Goal: Task Accomplishment & Management: Manage account settings

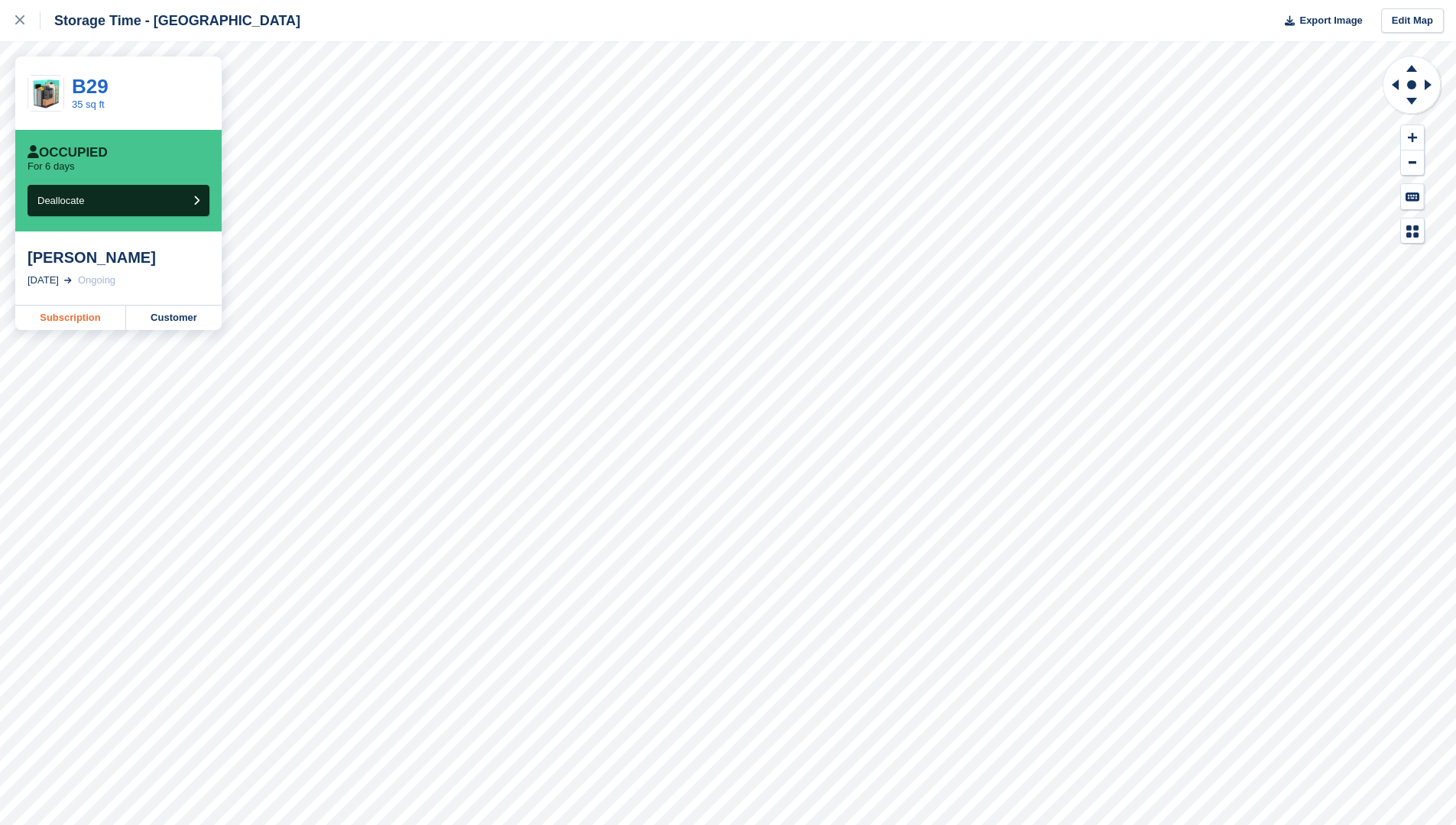
click at [52, 318] on link "Subscription" at bounding box center [70, 317] width 111 height 24
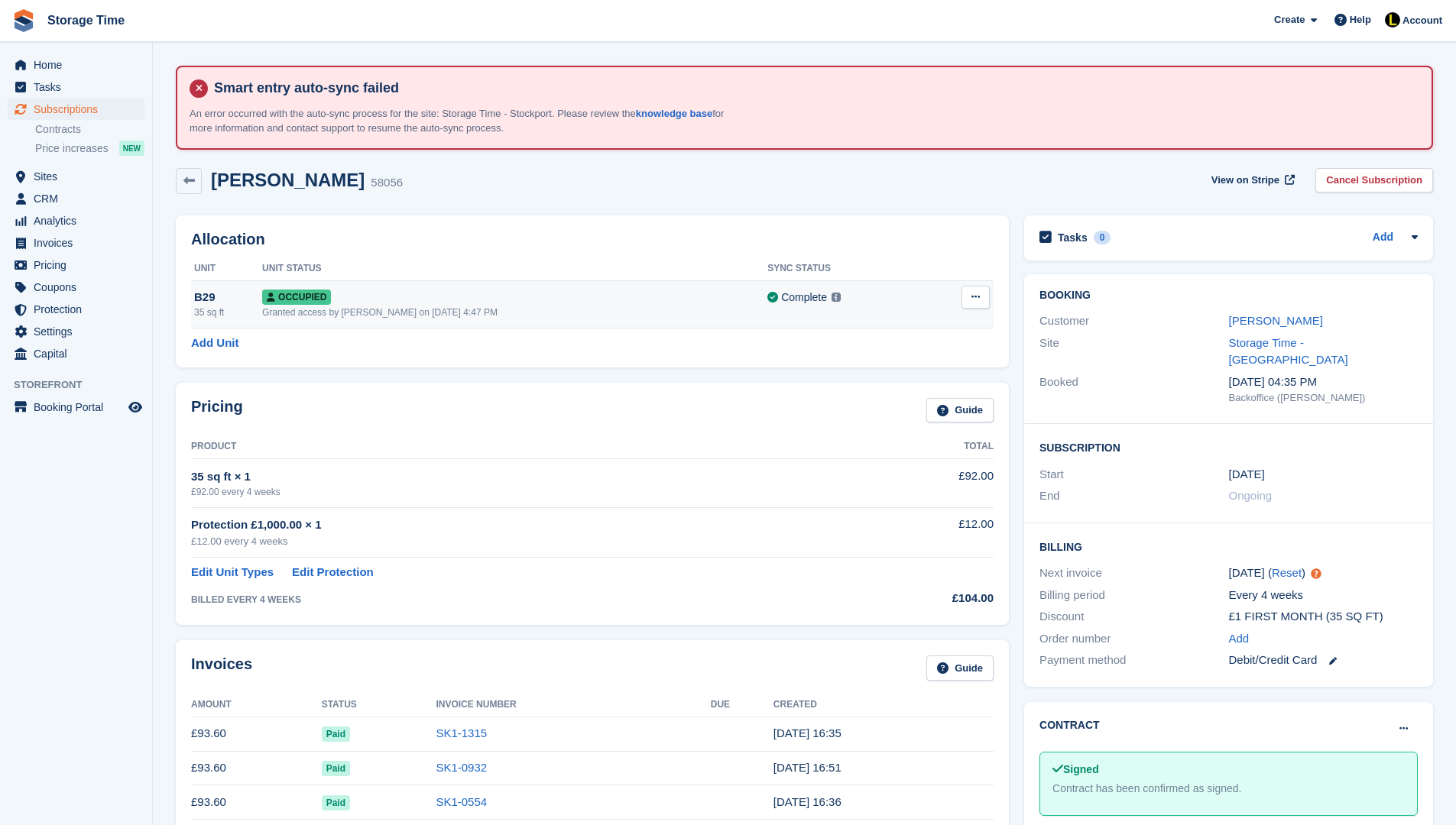
click at [429, 292] on div "Occupied" at bounding box center [515, 296] width 505 height 16
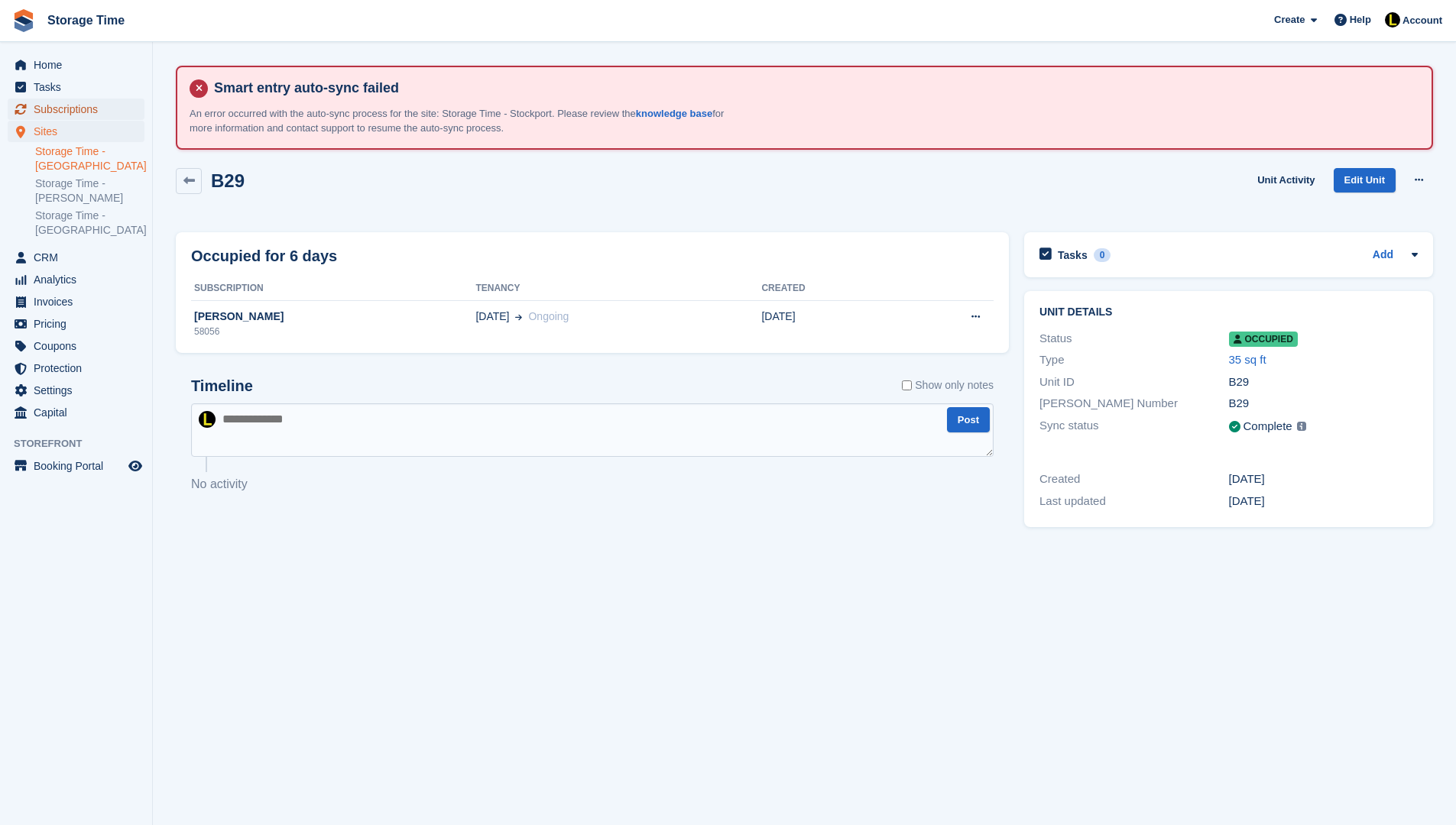
click at [85, 111] on span "Subscriptions" at bounding box center [79, 109] width 92 height 22
